Goal: Task Accomplishment & Management: Manage account settings

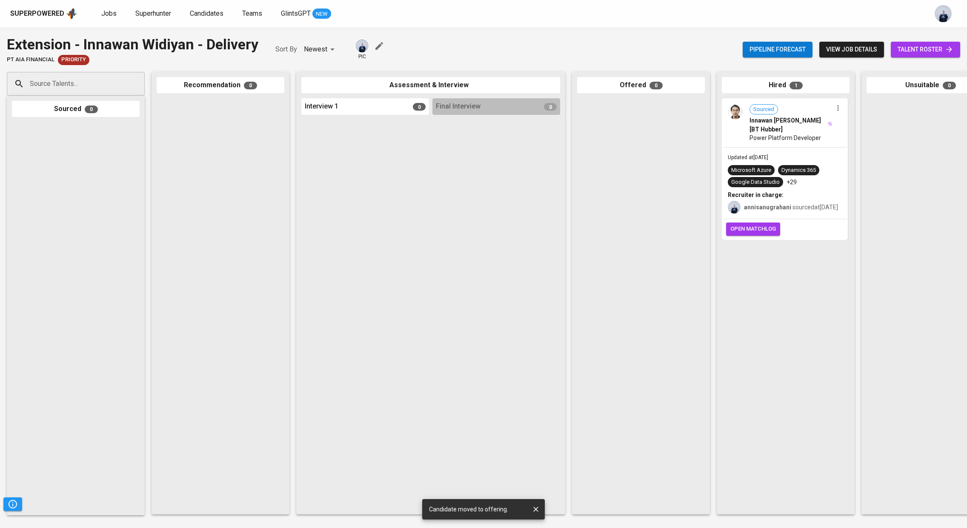
click at [755, 234] on span "open matchlog" at bounding box center [754, 229] width 46 height 10
click at [107, 17] on link "Jobs" at bounding box center [109, 14] width 17 height 11
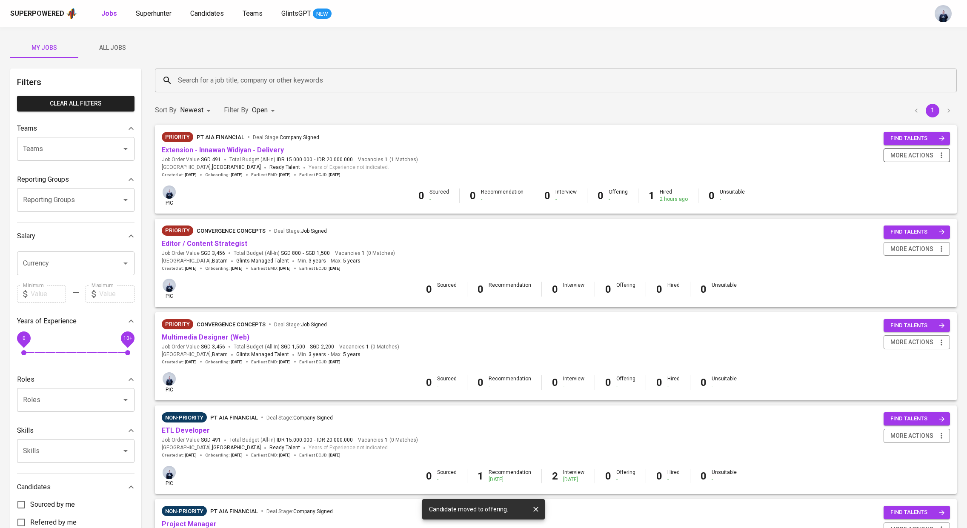
click at [911, 154] on span "more actions" at bounding box center [912, 155] width 43 height 11
click at [896, 218] on div "Close Job" at bounding box center [906, 216] width 75 height 9
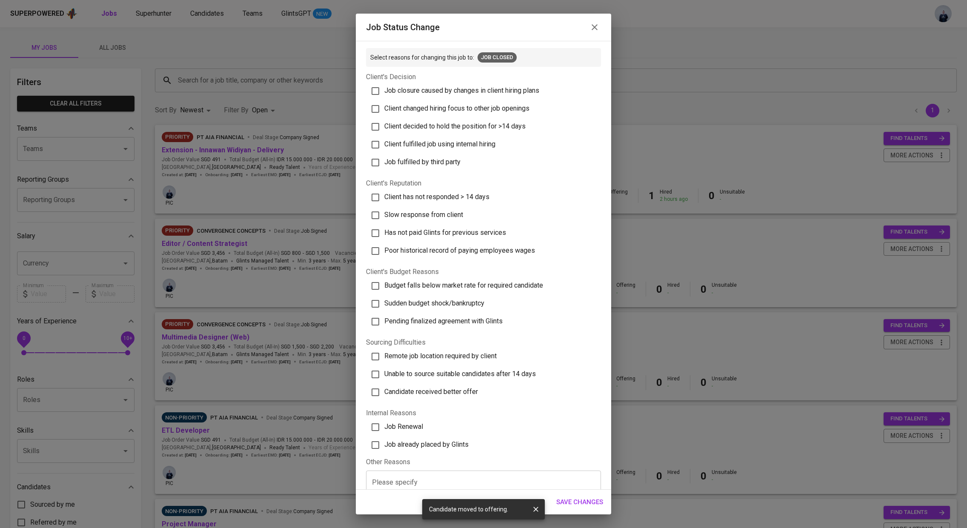
click at [448, 444] on span "Job already placed by Glints" at bounding box center [427, 445] width 84 height 8
click at [385, 444] on input "Job already placed by Glints" at bounding box center [376, 445] width 18 height 18
checkbox input "true"
click at [591, 501] on span "Save Changes" at bounding box center [580, 502] width 47 height 11
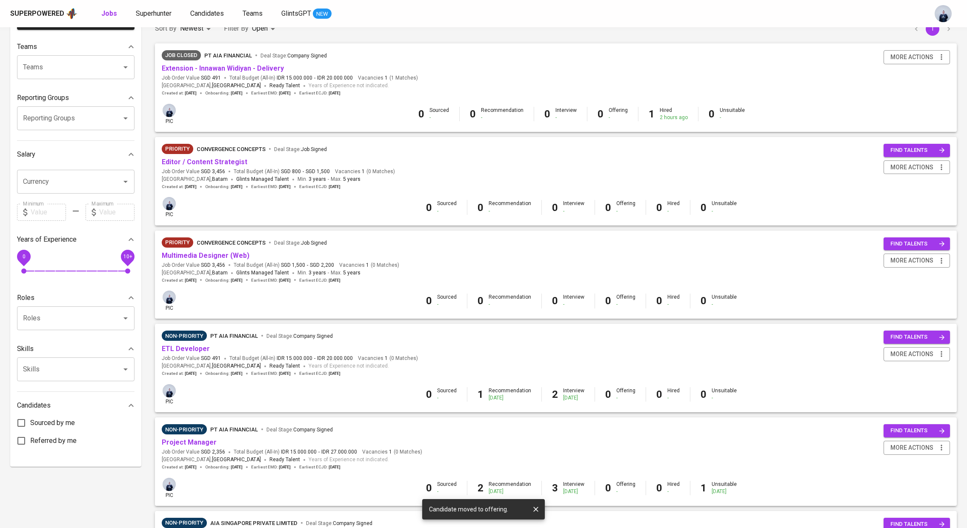
scroll to position [30, 0]
